Goal: Register for event/course

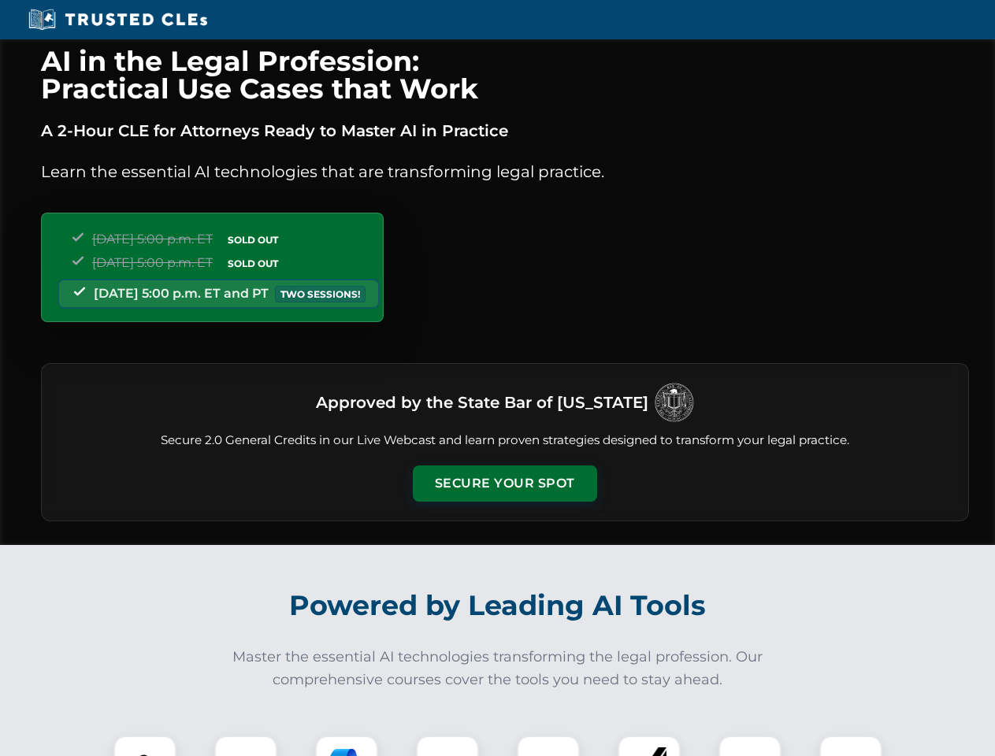
click at [504, 484] on button "Secure Your Spot" at bounding box center [505, 484] width 184 height 36
click at [145, 746] on img at bounding box center [145, 768] width 46 height 46
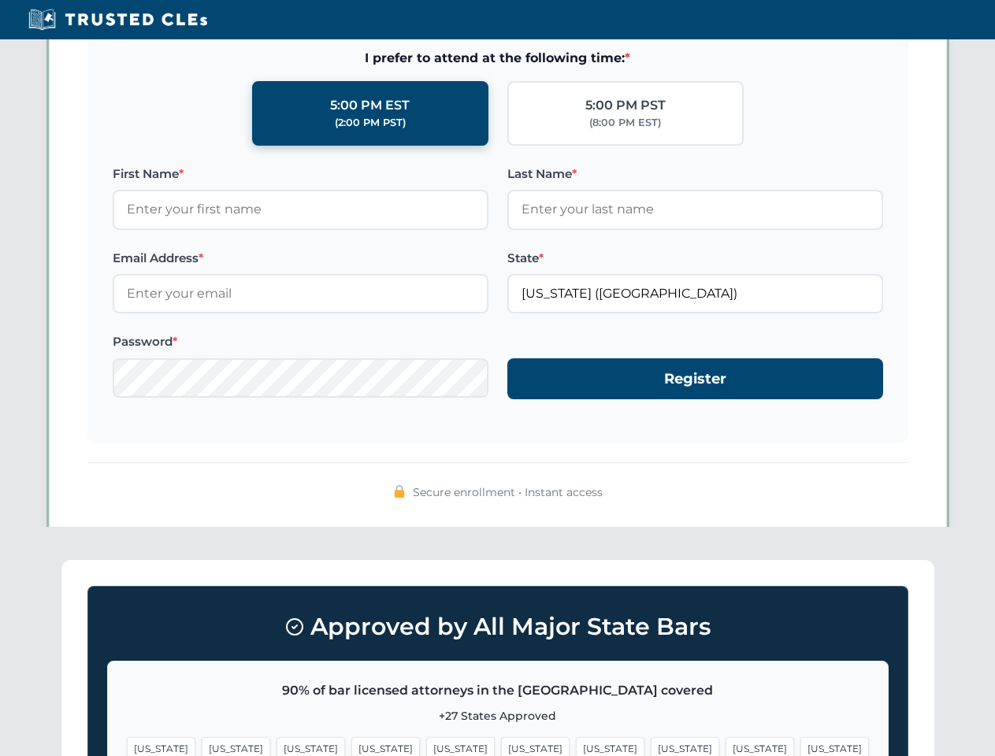
click at [576, 746] on span "[US_STATE]" at bounding box center [610, 748] width 69 height 23
click at [726, 746] on span "[US_STATE]" at bounding box center [760, 748] width 69 height 23
